Goal: Navigation & Orientation: Find specific page/section

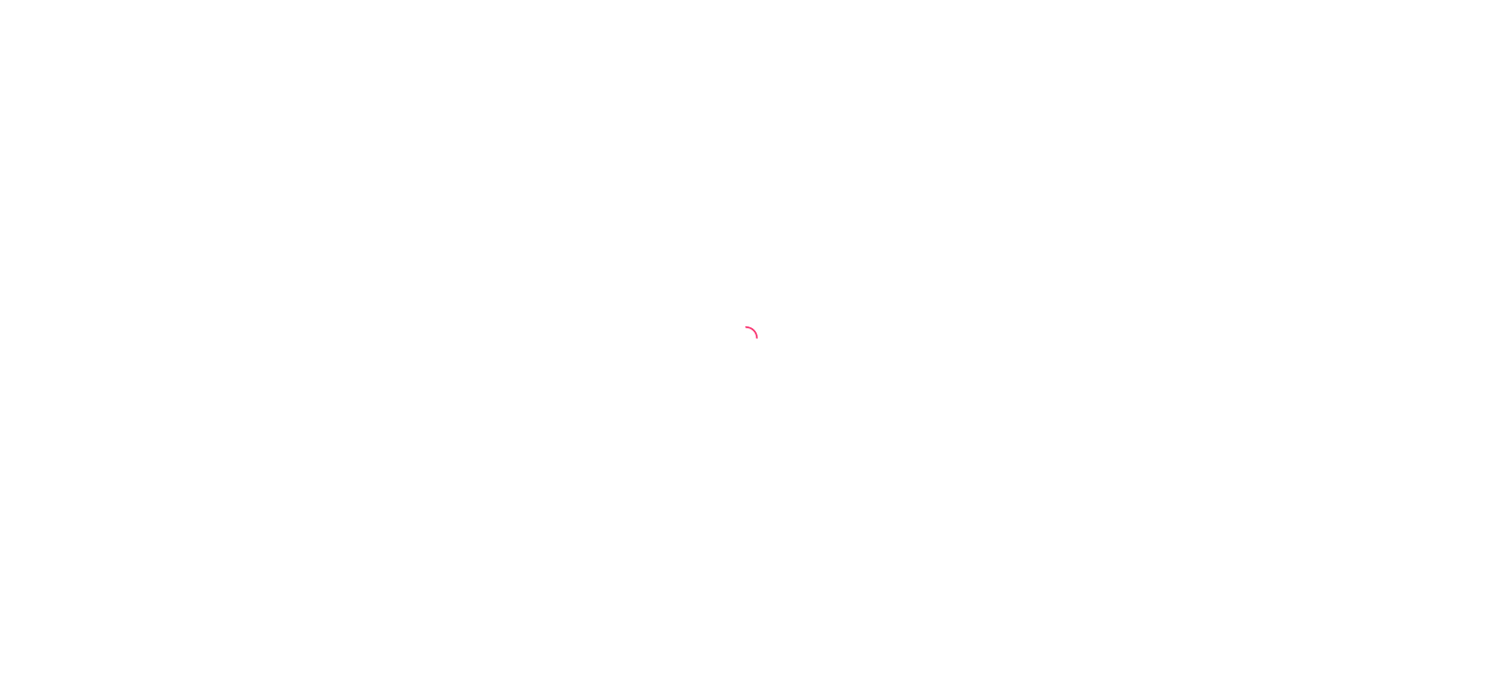
select select "30"
select select "HIGHEST_TOTAL_SPENT_WITH_ORDERS"
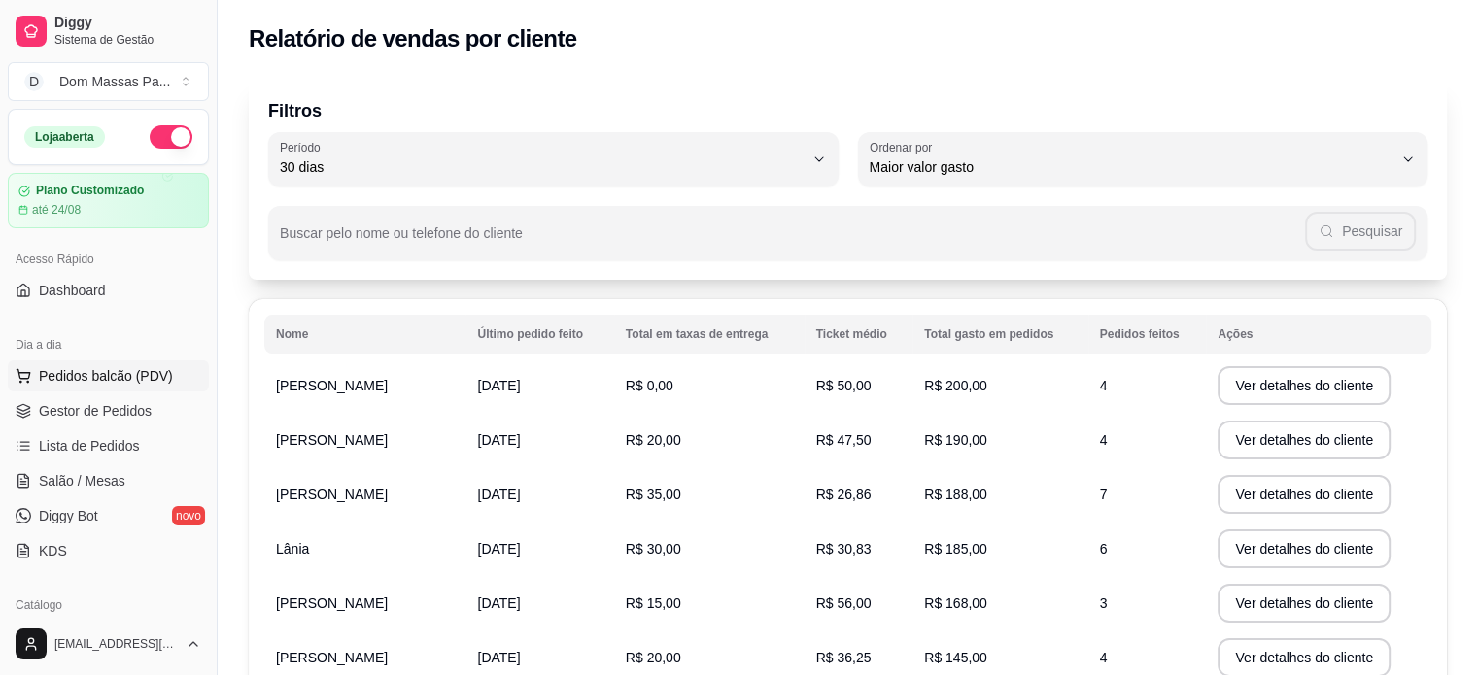
click at [69, 378] on span "Pedidos balcão (PDV)" at bounding box center [106, 375] width 134 height 19
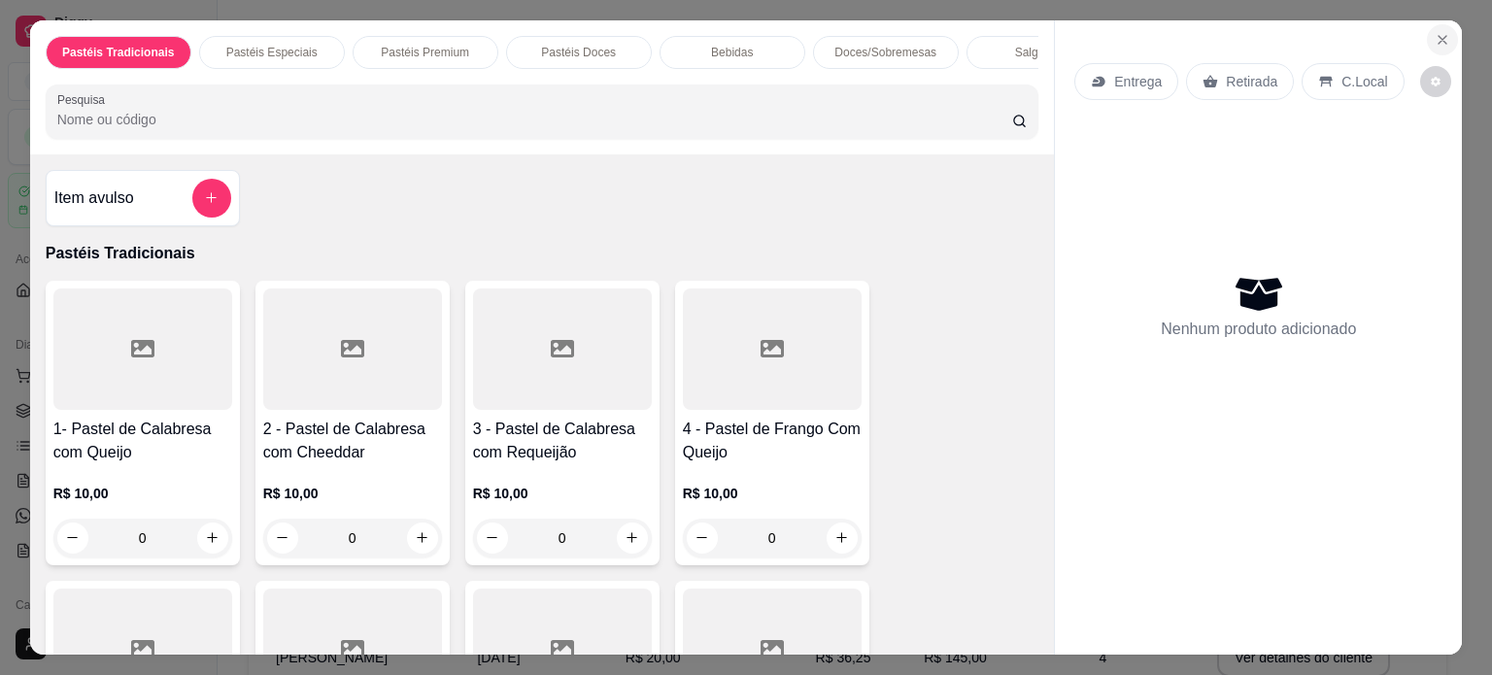
click at [1435, 32] on icon "Close" at bounding box center [1443, 40] width 16 height 16
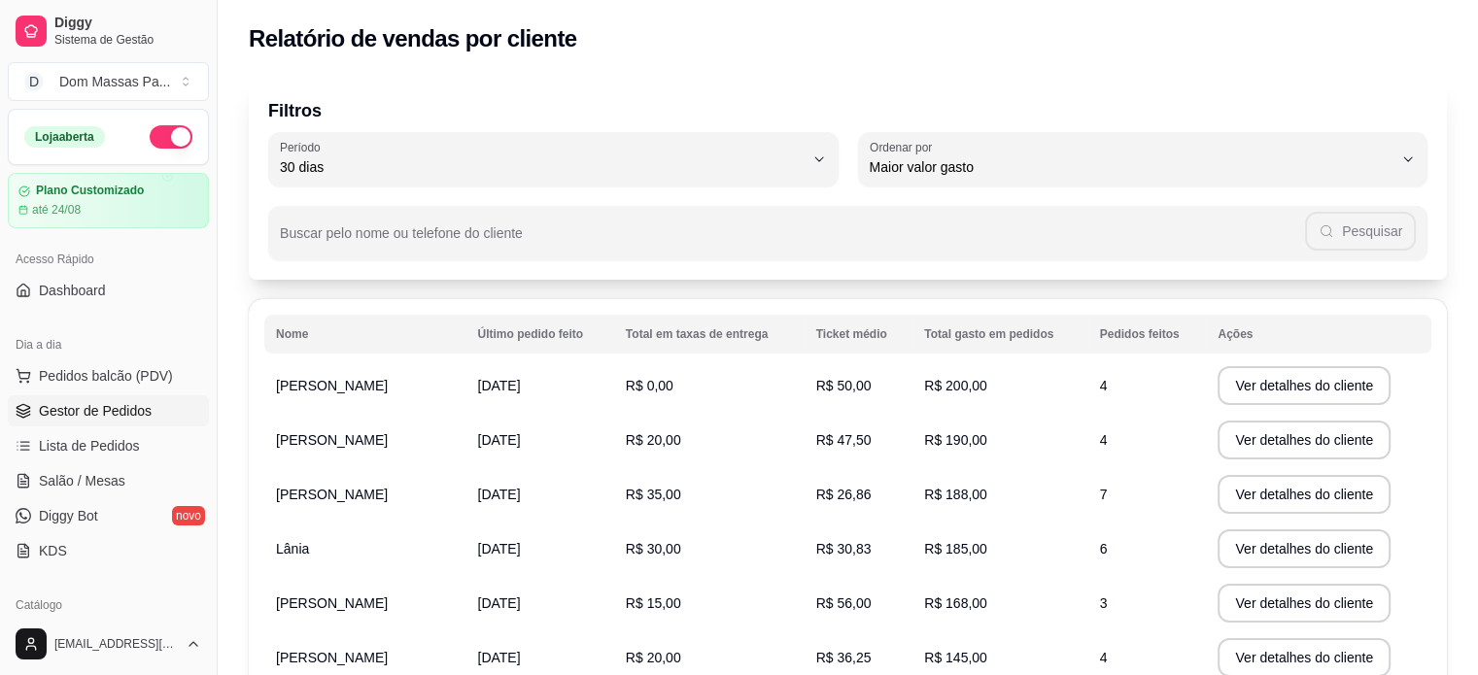
click at [172, 417] on link "Gestor de Pedidos" at bounding box center [108, 410] width 201 height 31
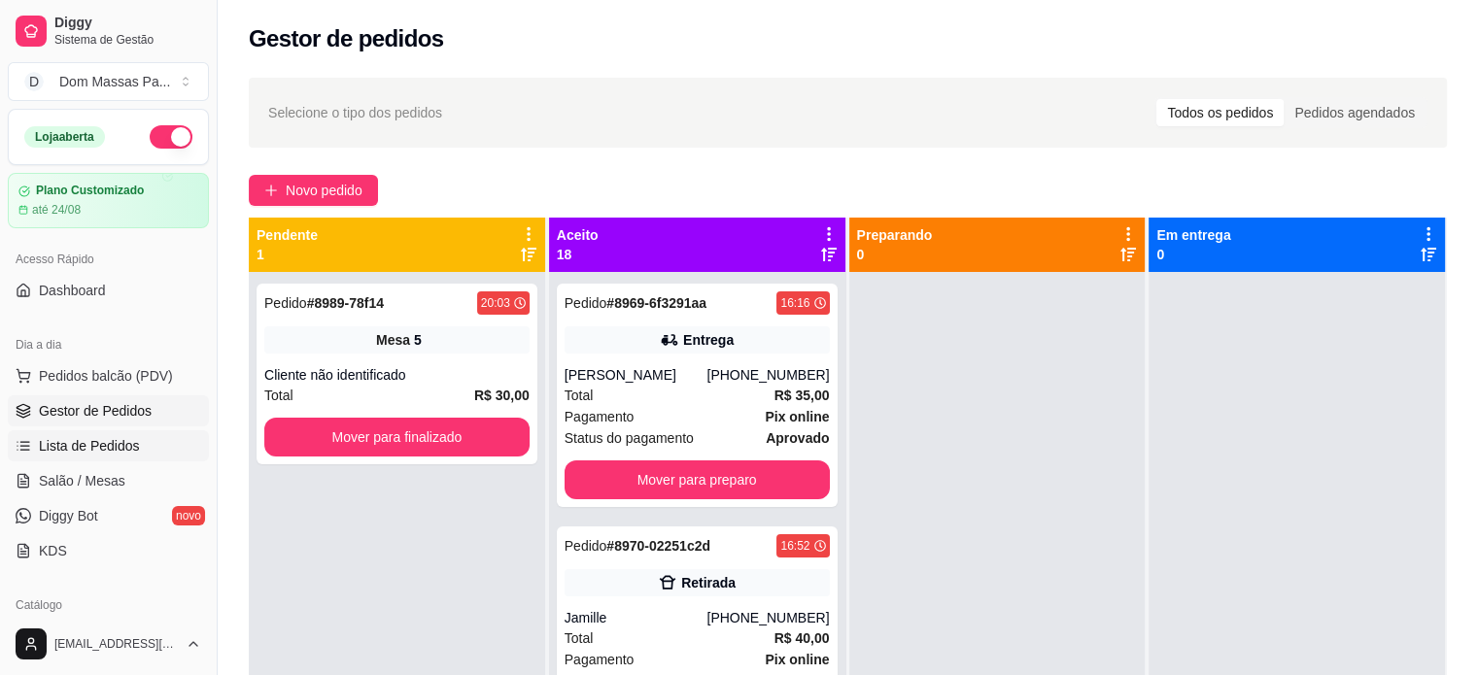
click at [114, 442] on span "Lista de Pedidos" at bounding box center [89, 445] width 101 height 19
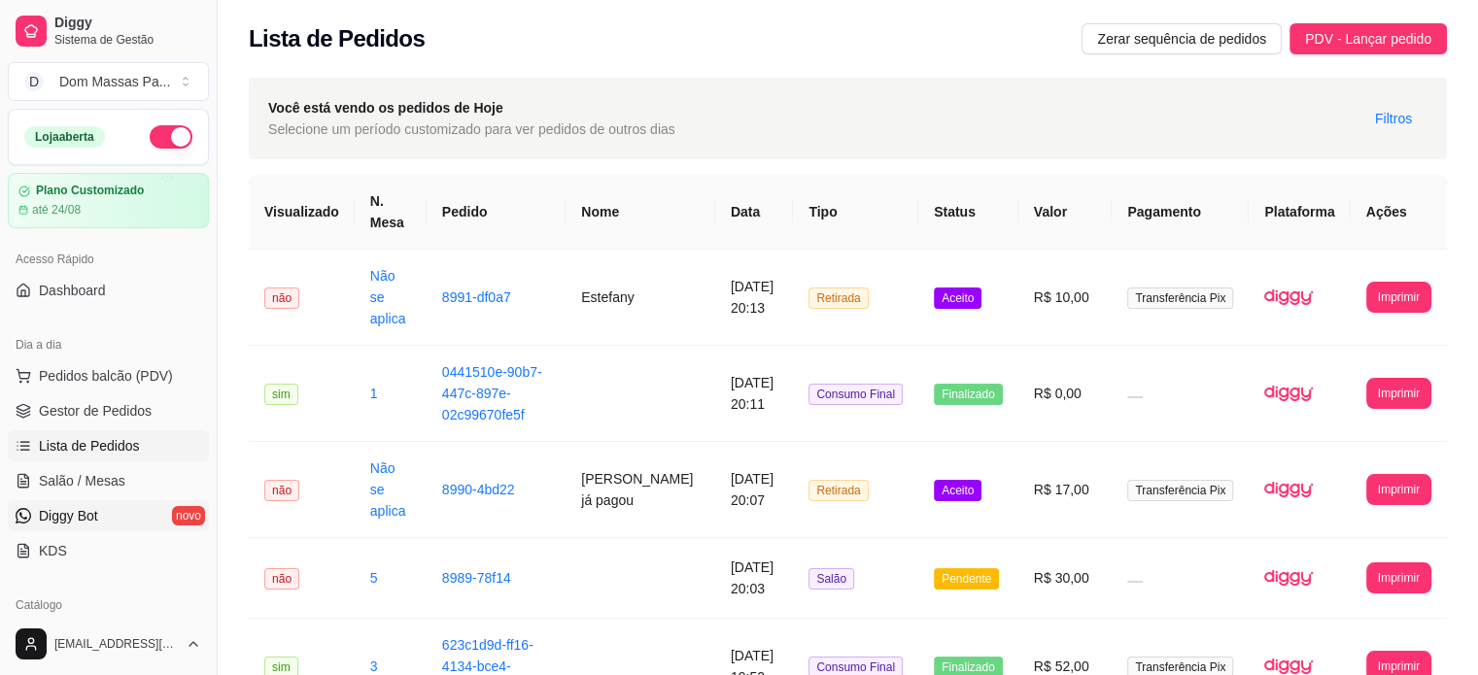
click at [51, 512] on span "Diggy Bot" at bounding box center [68, 515] width 59 height 19
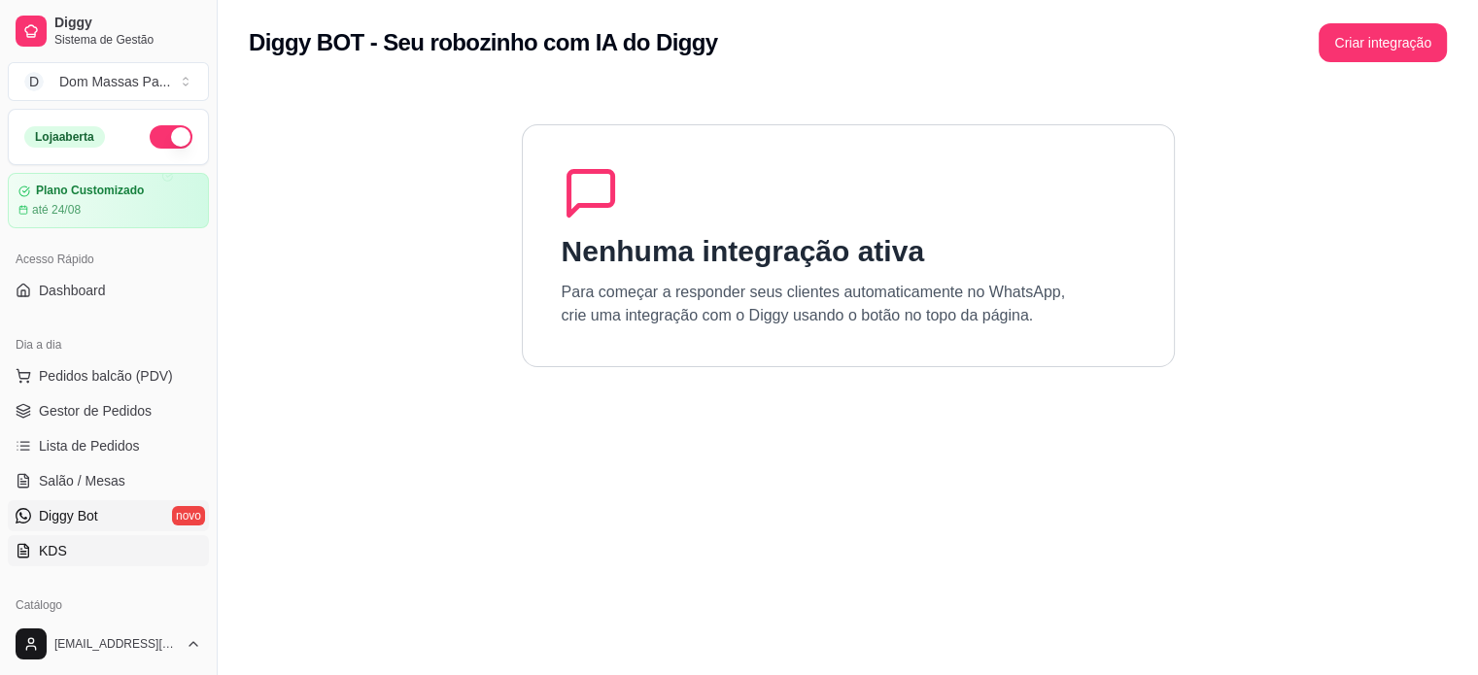
click at [57, 548] on span "KDS" at bounding box center [53, 550] width 28 height 19
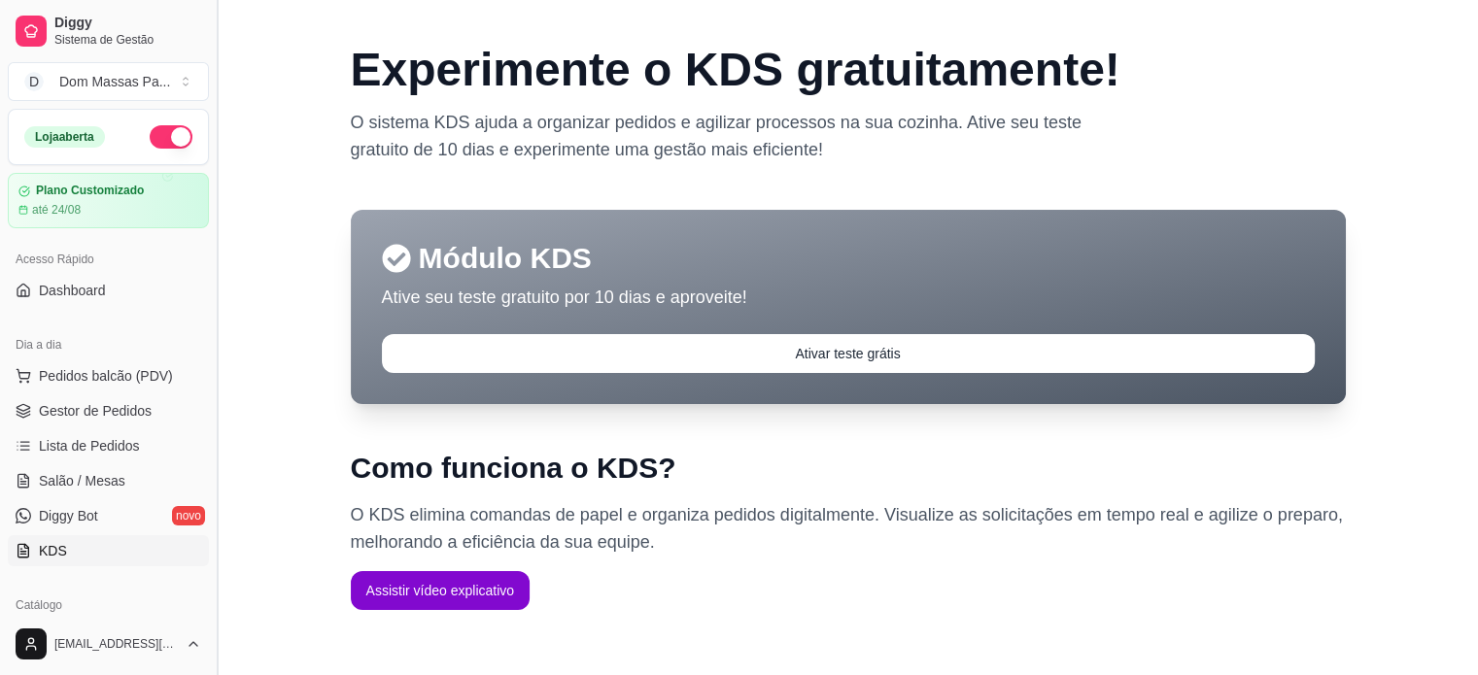
click at [209, 603] on button "Toggle Sidebar" at bounding box center [217, 337] width 16 height 675
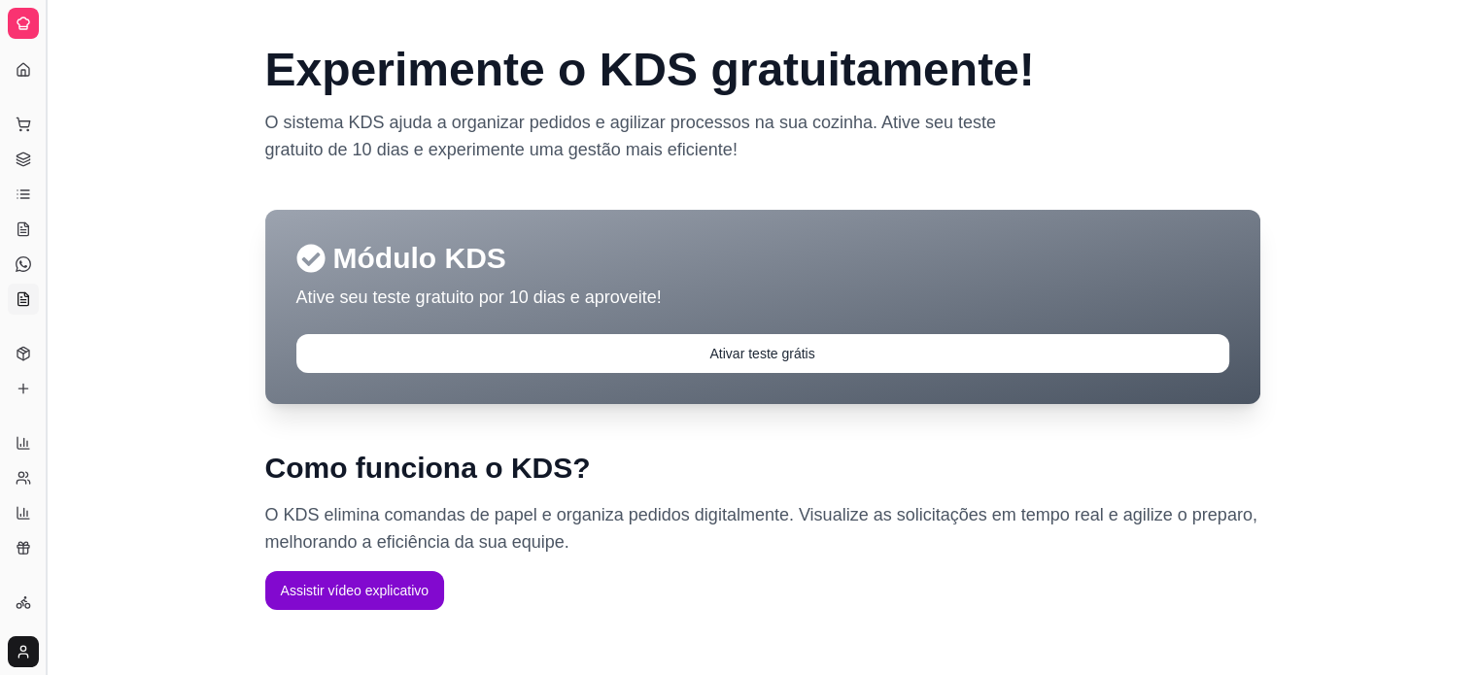
click at [209, 603] on div "Experimente o KDS gratuitamente ! O sistema KDS ajuda a organizar pedidos e agi…" at bounding box center [762, 390] width 1431 height 710
click at [12, 188] on link "Lista de Pedidos" at bounding box center [23, 194] width 31 height 31
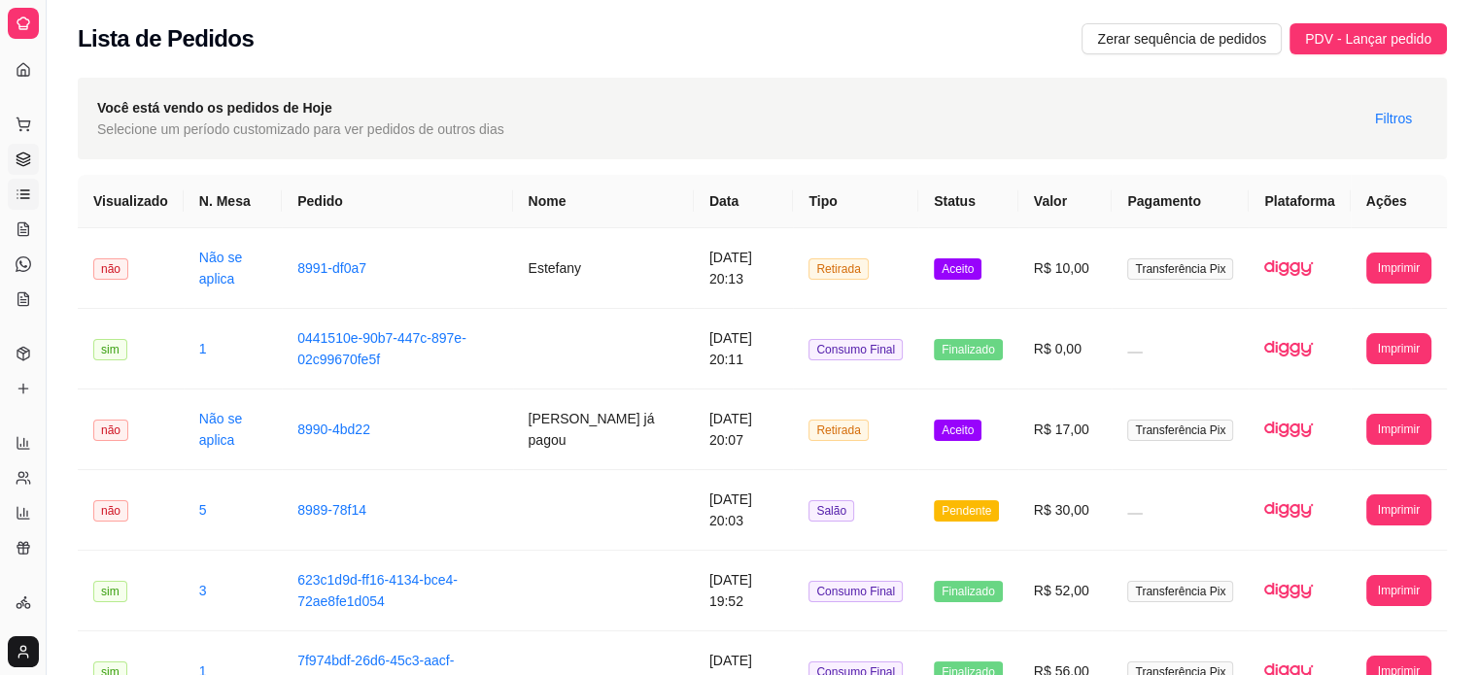
click at [16, 174] on link "Gestor de Pedidos" at bounding box center [23, 159] width 31 height 31
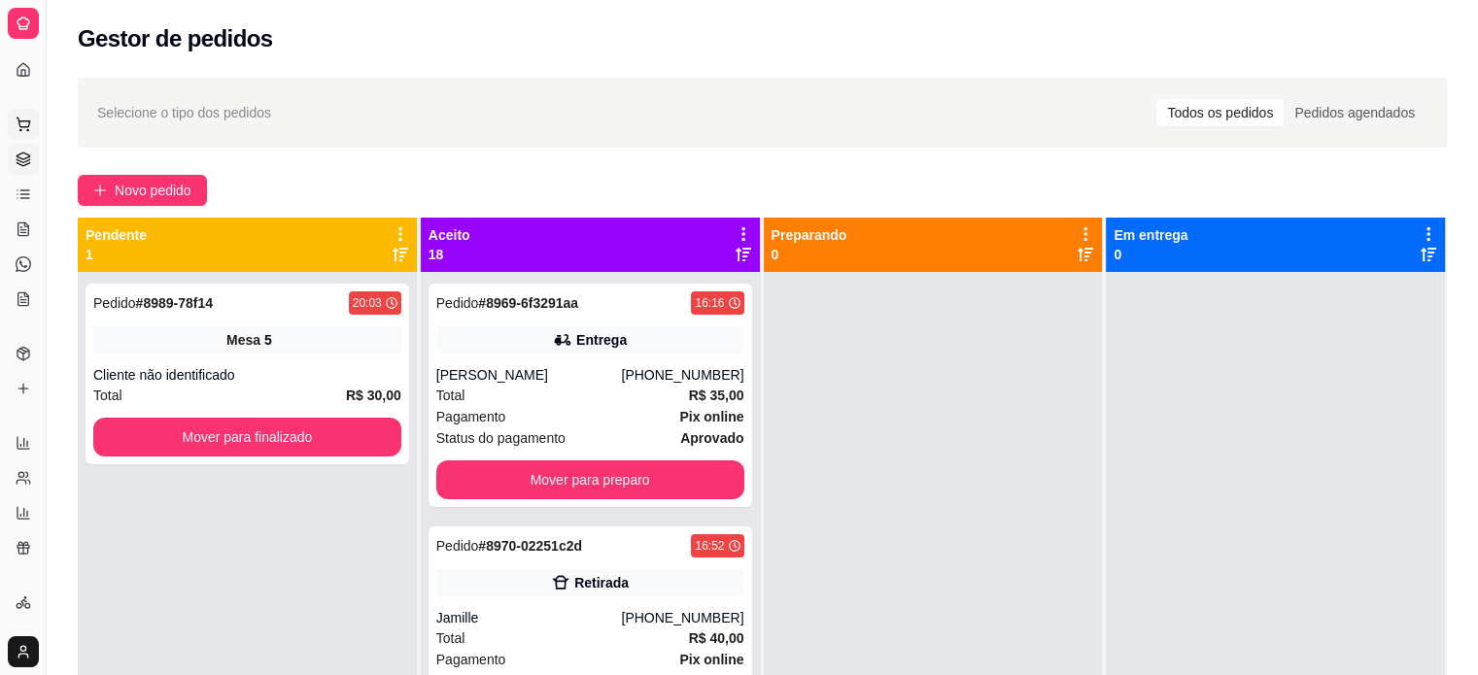
click at [18, 127] on icon at bounding box center [24, 125] width 16 height 16
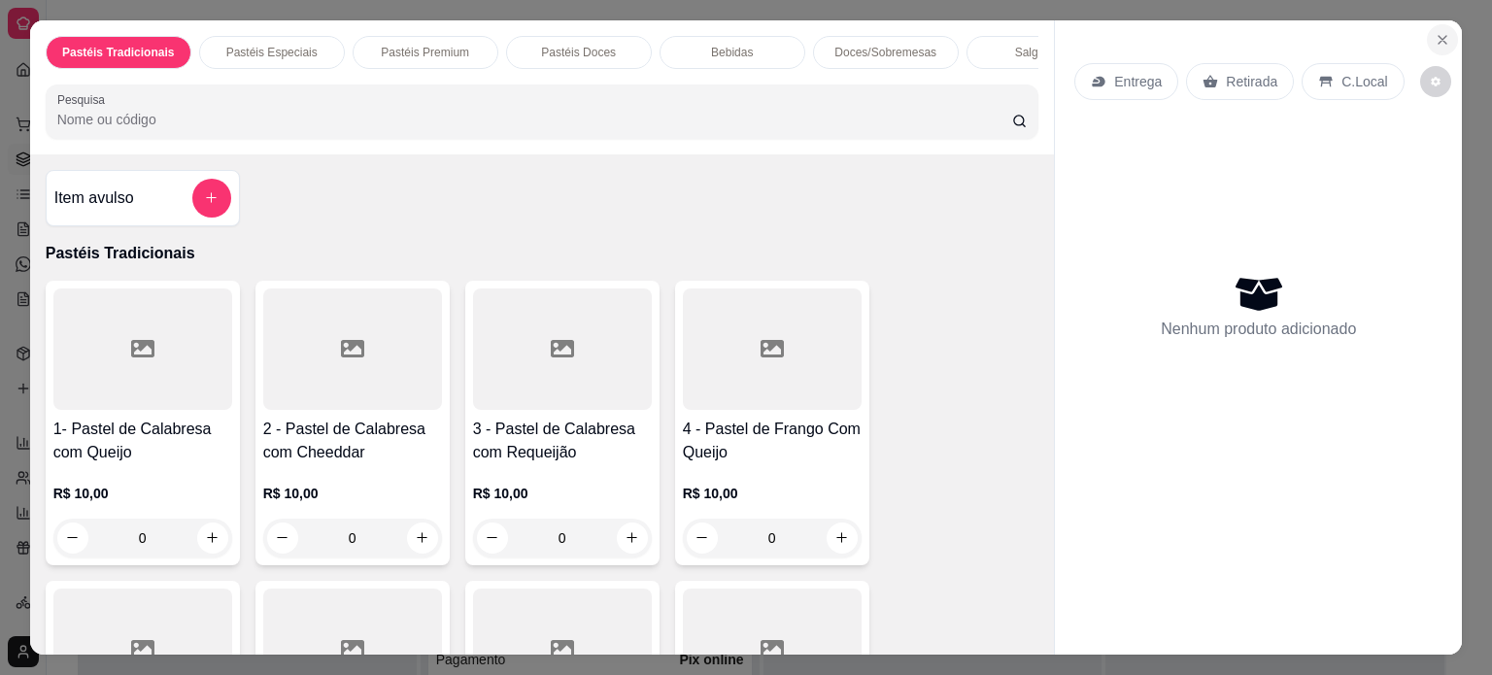
click at [1427, 24] on button "Close" at bounding box center [1442, 39] width 31 height 31
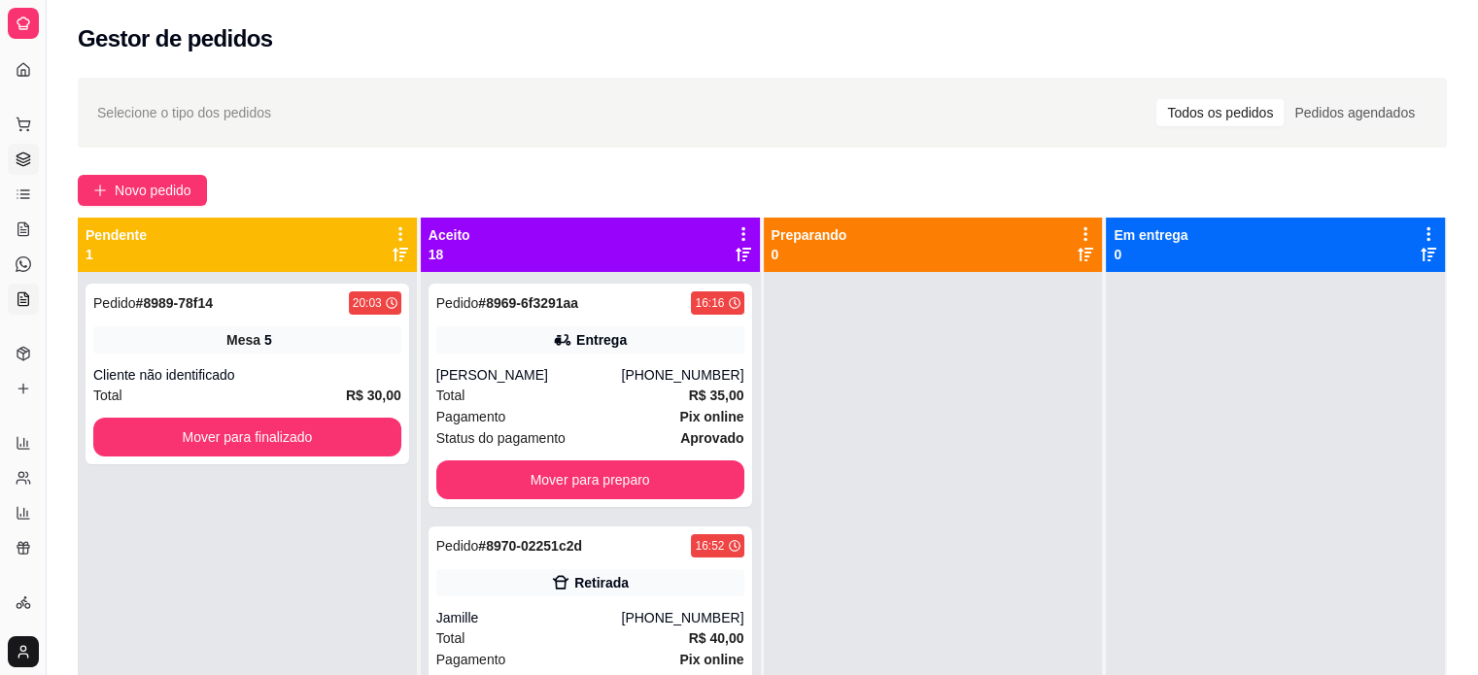
click at [18, 298] on icon at bounding box center [23, 298] width 11 height 13
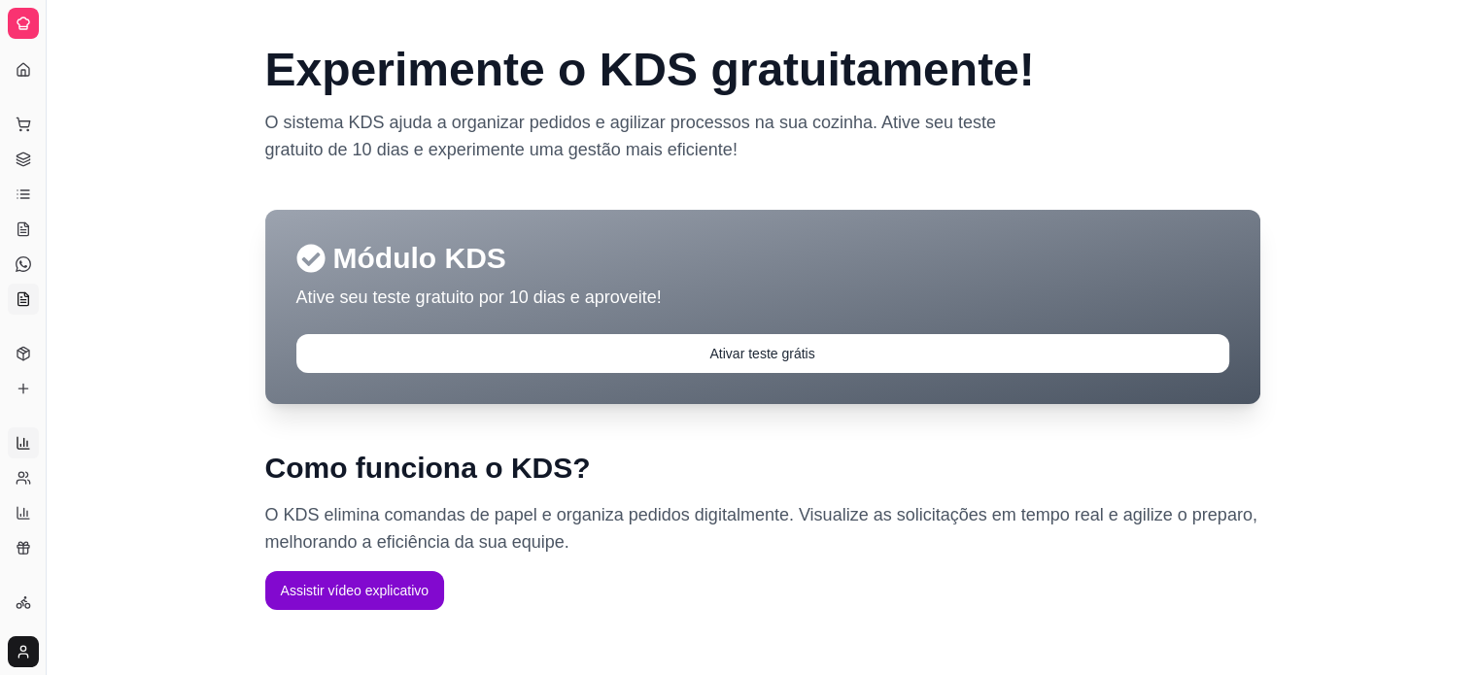
click at [17, 447] on icon at bounding box center [23, 443] width 12 height 12
select select "ALL"
select select "0"
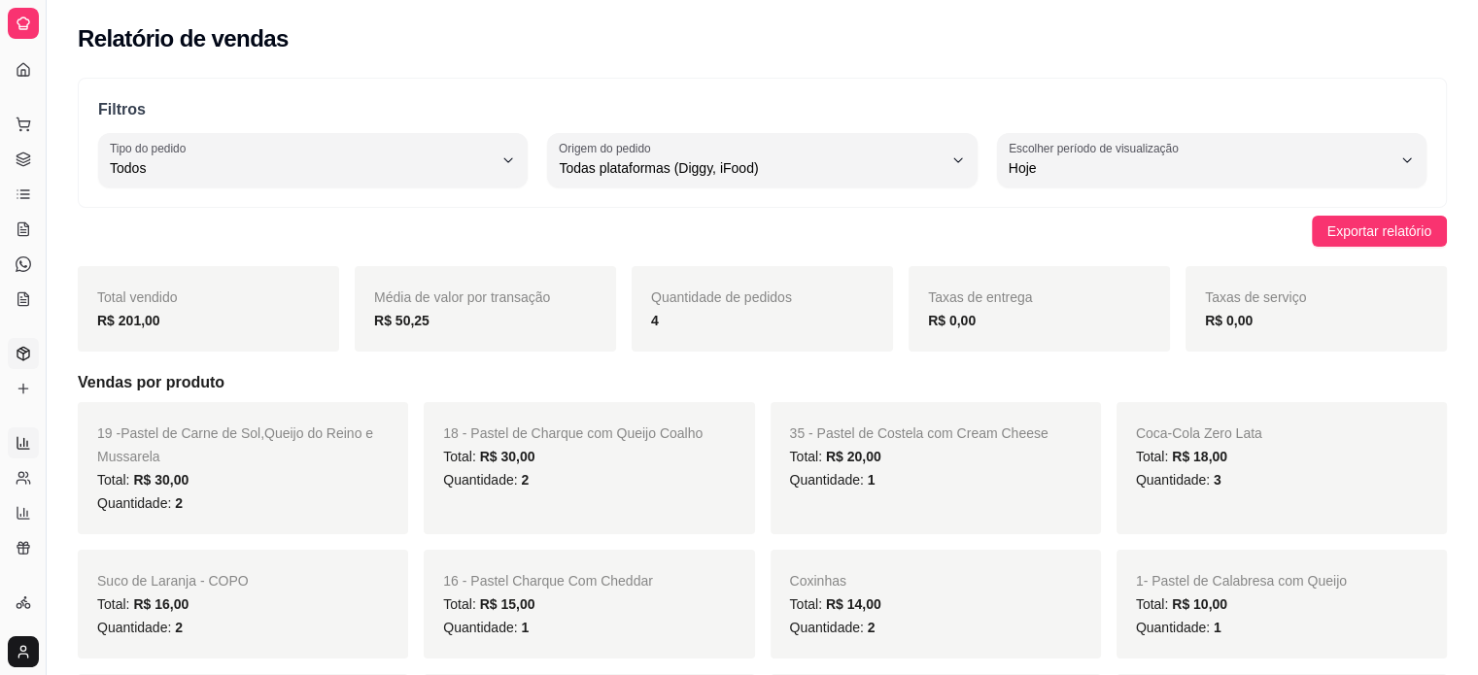
click at [16, 353] on icon at bounding box center [24, 354] width 16 height 16
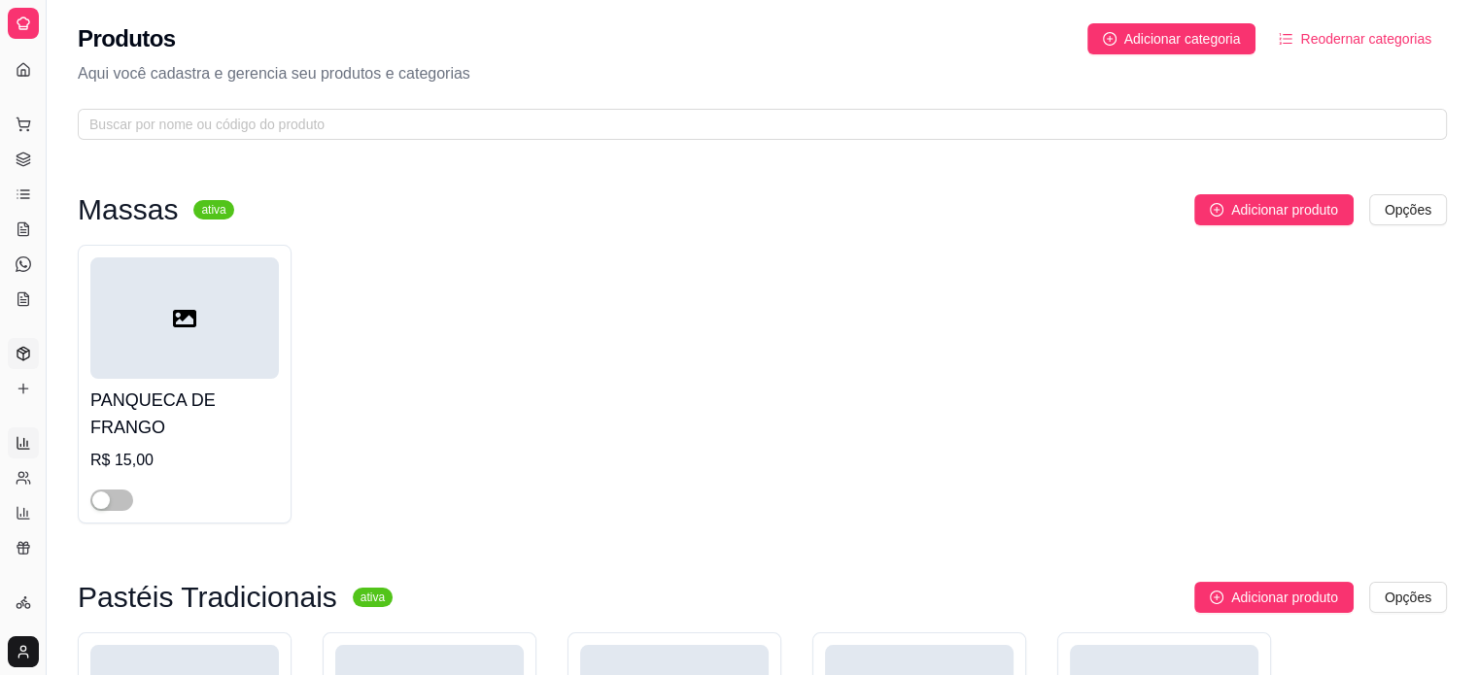
click at [32, 442] on link "Relatórios de vendas" at bounding box center [23, 443] width 31 height 31
select select "ALL"
select select "0"
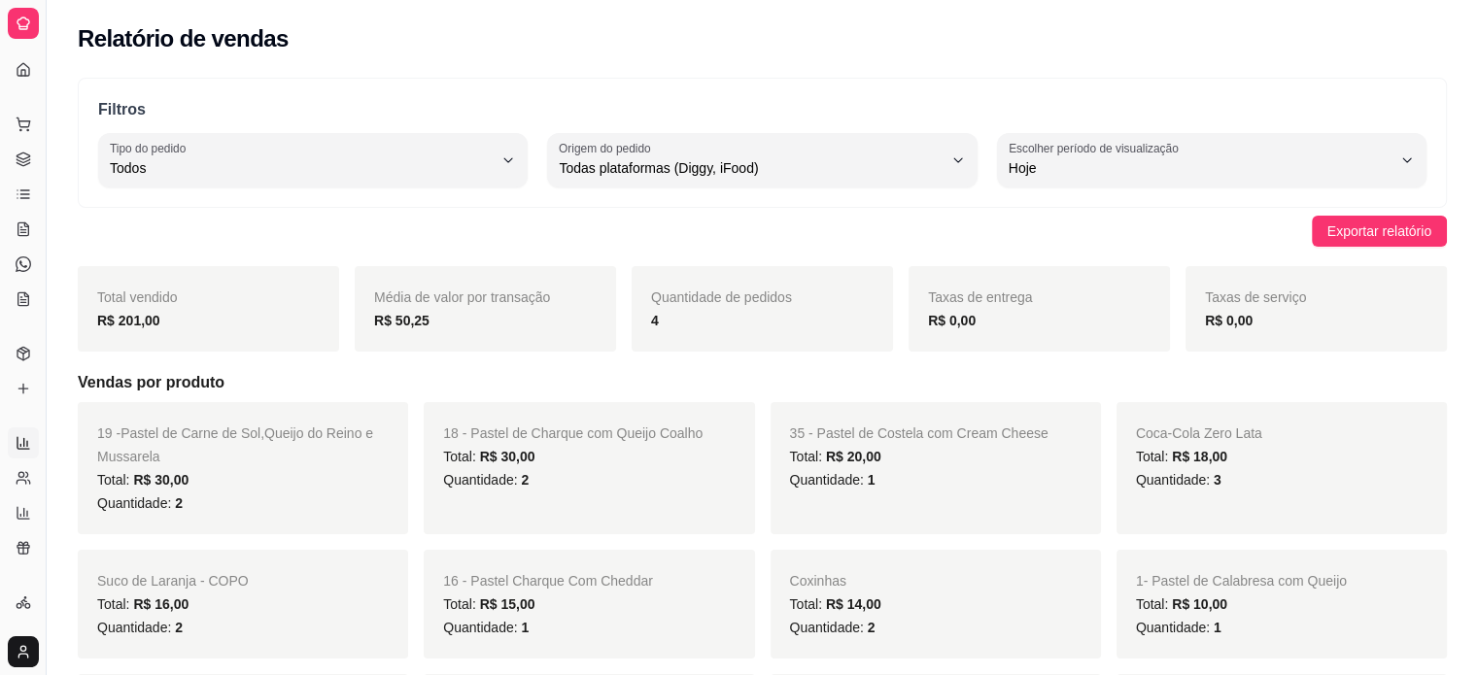
click at [32, 442] on link "Relatórios de vendas" at bounding box center [23, 443] width 31 height 31
click at [30, 478] on icon at bounding box center [24, 478] width 16 height 16
select select "30"
select select "HIGHEST_TOTAL_SPENT_WITH_ORDERS"
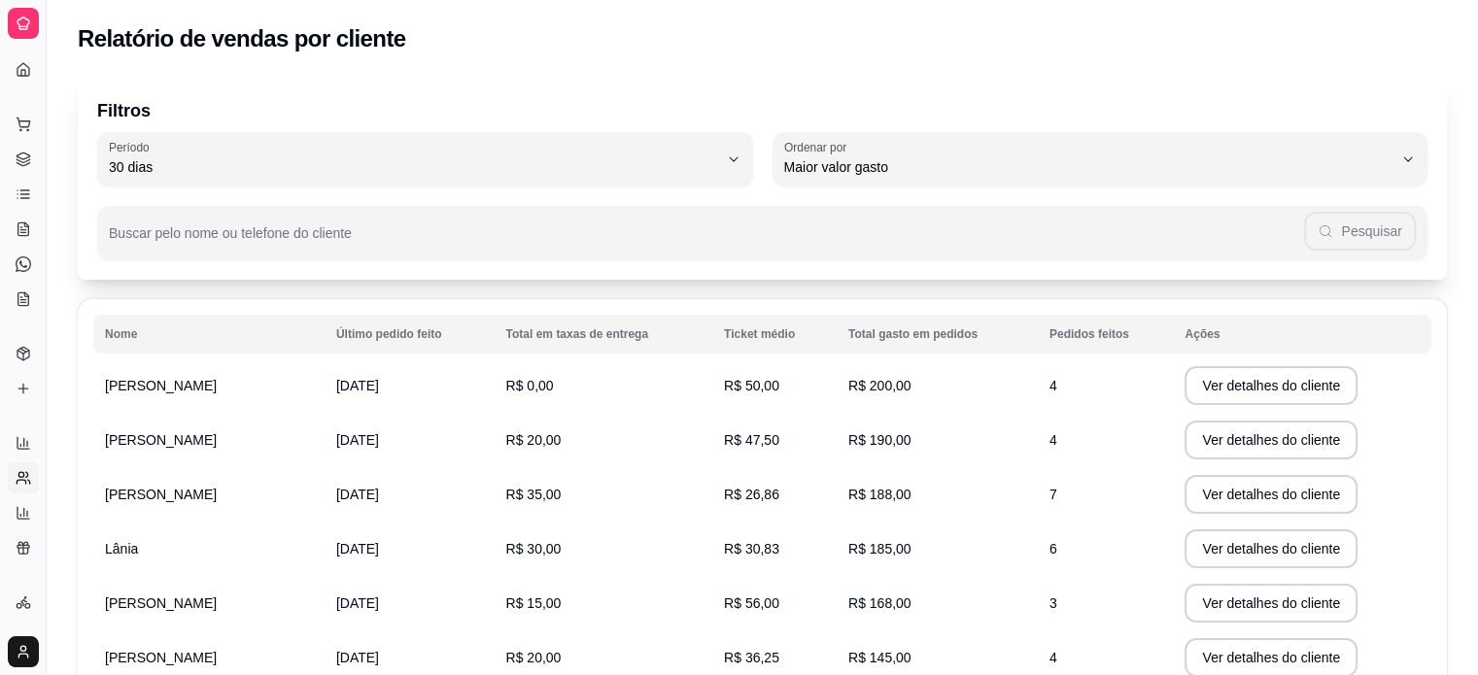
select select "ALL"
select select "0"
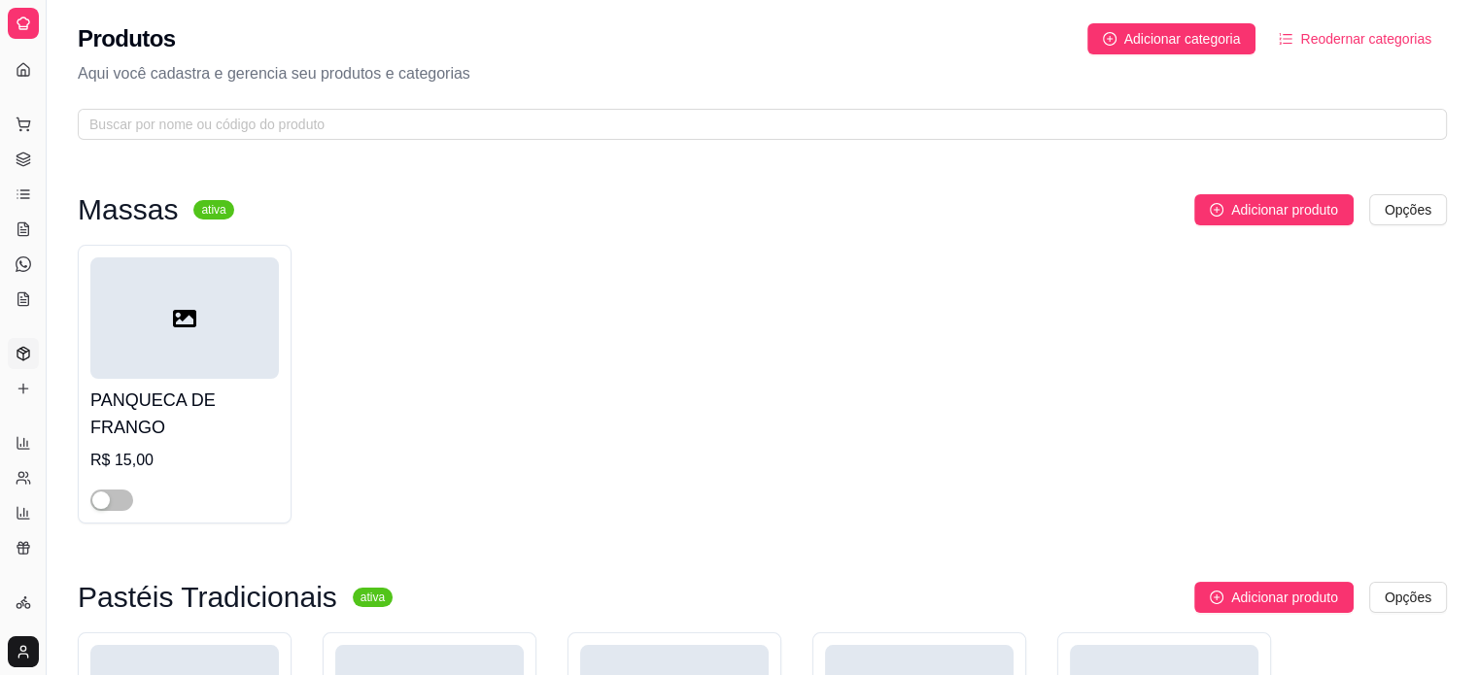
select select "ALL"
select select "0"
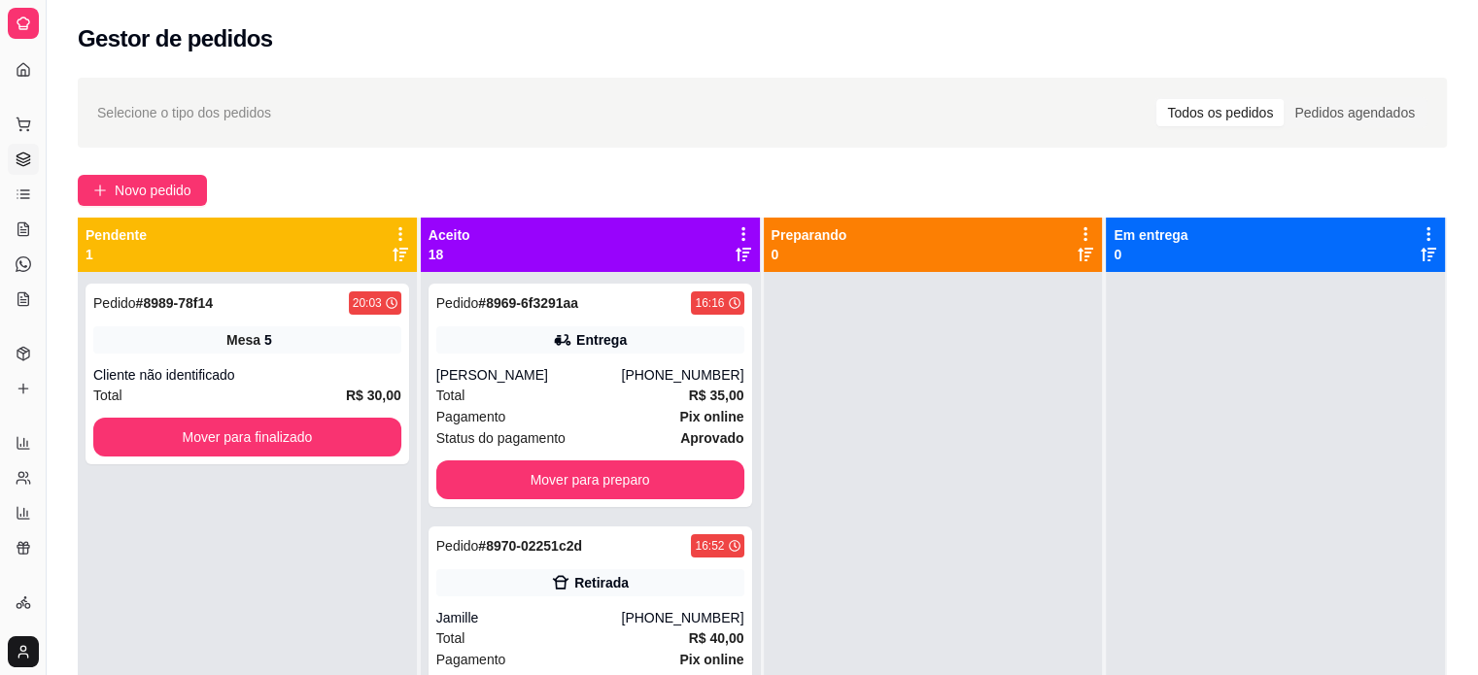
select select "30"
select select "HIGHEST_TOTAL_SPENT_WITH_ORDERS"
